Goal: Find specific page/section: Find specific page/section

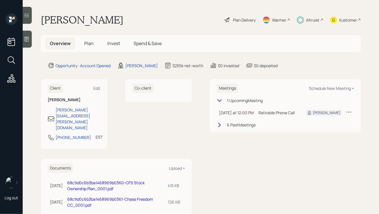
click at [89, 46] on span "Plan" at bounding box center [88, 43] width 9 height 6
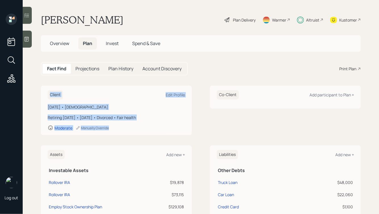
drag, startPoint x: 126, startPoint y: 132, endPoint x: 52, endPoint y: 77, distance: 92.0
click at [54, 79] on main "[PERSON_NAME] Plan Delivery Warmer Altruist Kustomer Overview Plan Invest Spend…" at bounding box center [201, 107] width 356 height 214
click at [43, 80] on main "[PERSON_NAME] Plan Delivery Warmer Altruist Kustomer Overview Plan Invest Spend…" at bounding box center [201, 107] width 356 height 214
drag, startPoint x: 44, startPoint y: 86, endPoint x: 135, endPoint y: 132, distance: 102.4
click at [135, 132] on div "Client Edit Profile [DATE] • [DEMOGRAPHIC_DATA] Retiring [DATE] • [DATE] • Divo…" at bounding box center [116, 111] width 151 height 50
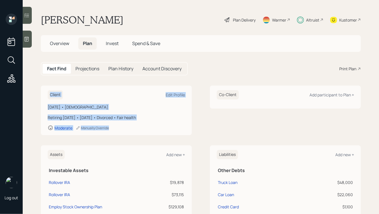
click at [135, 132] on div "Client Edit Profile [DATE] • [DEMOGRAPHIC_DATA] Retiring [DATE] • [DATE] • Divo…" at bounding box center [116, 111] width 151 height 50
